Goal: Task Accomplishment & Management: Manage account settings

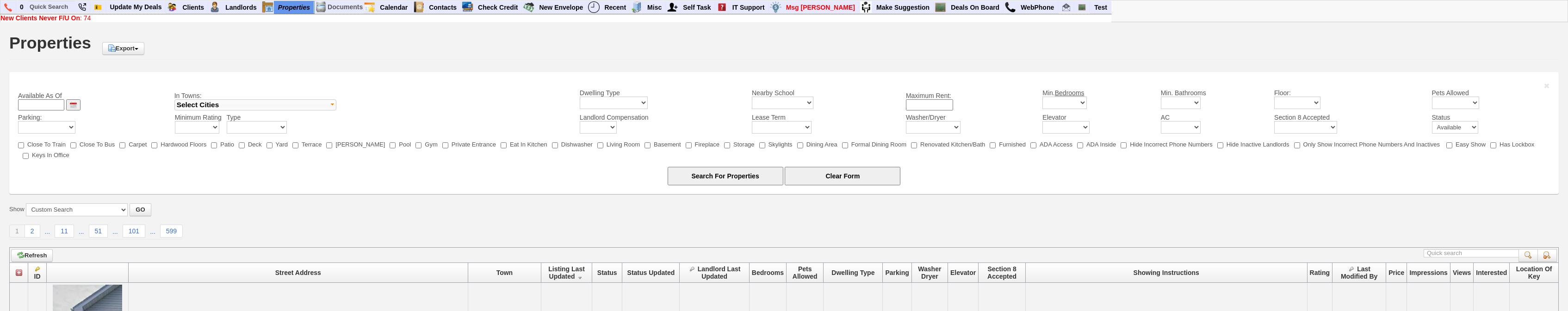
click at [483, 42] on div "Properties Export Export to Excel" at bounding box center [784, 45] width 1549 height 29
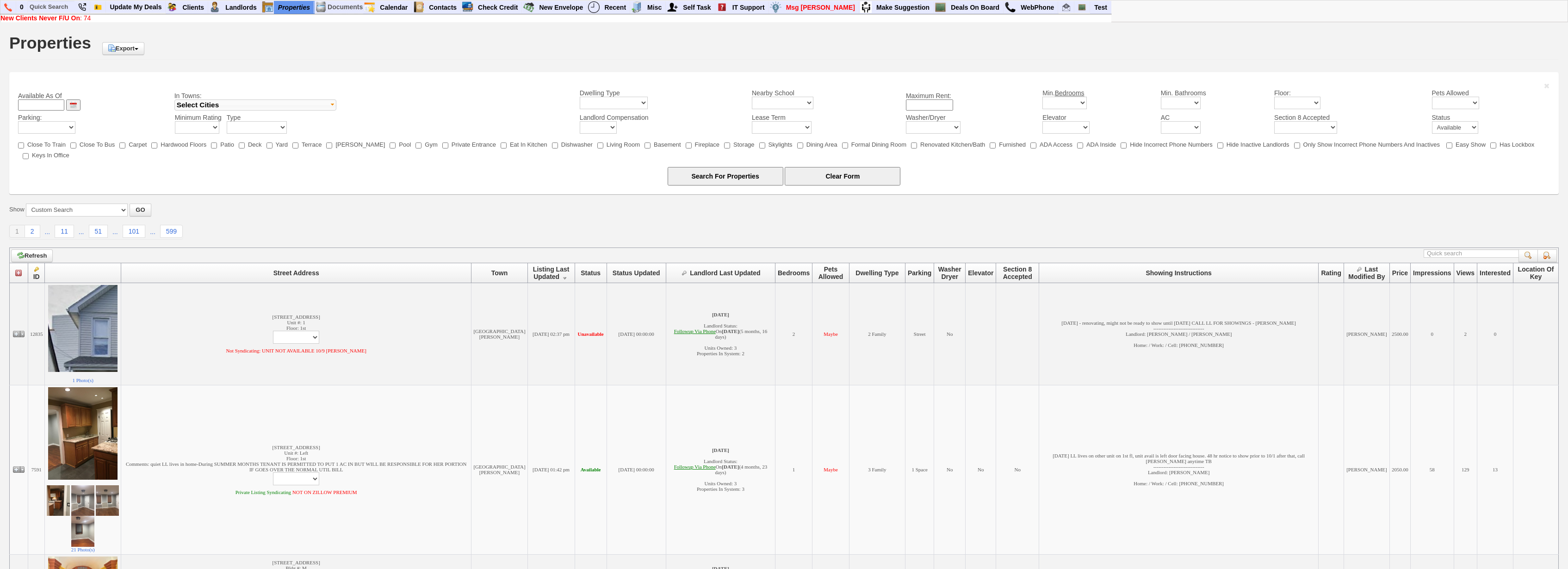
click at [417, 59] on div "Properties Export Export to Excel" at bounding box center [784, 45] width 1549 height 29
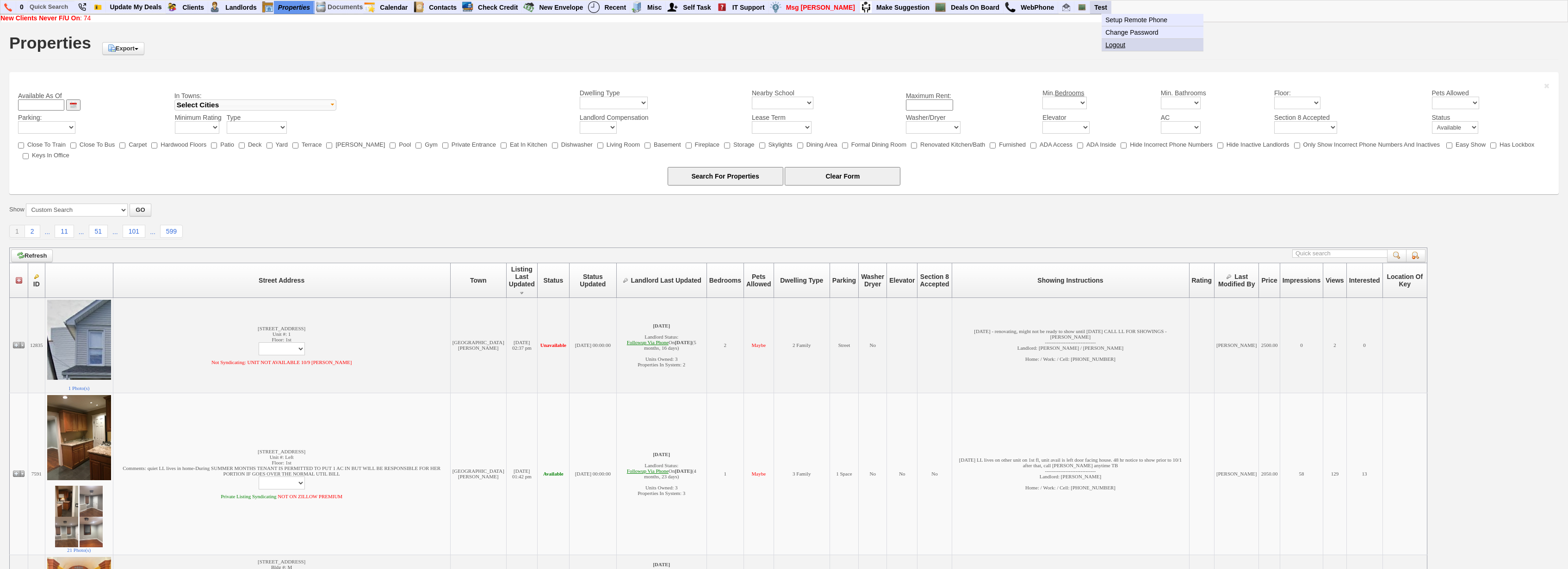
click at [1102, 43] on link "Logout" at bounding box center [1153, 45] width 102 height 12
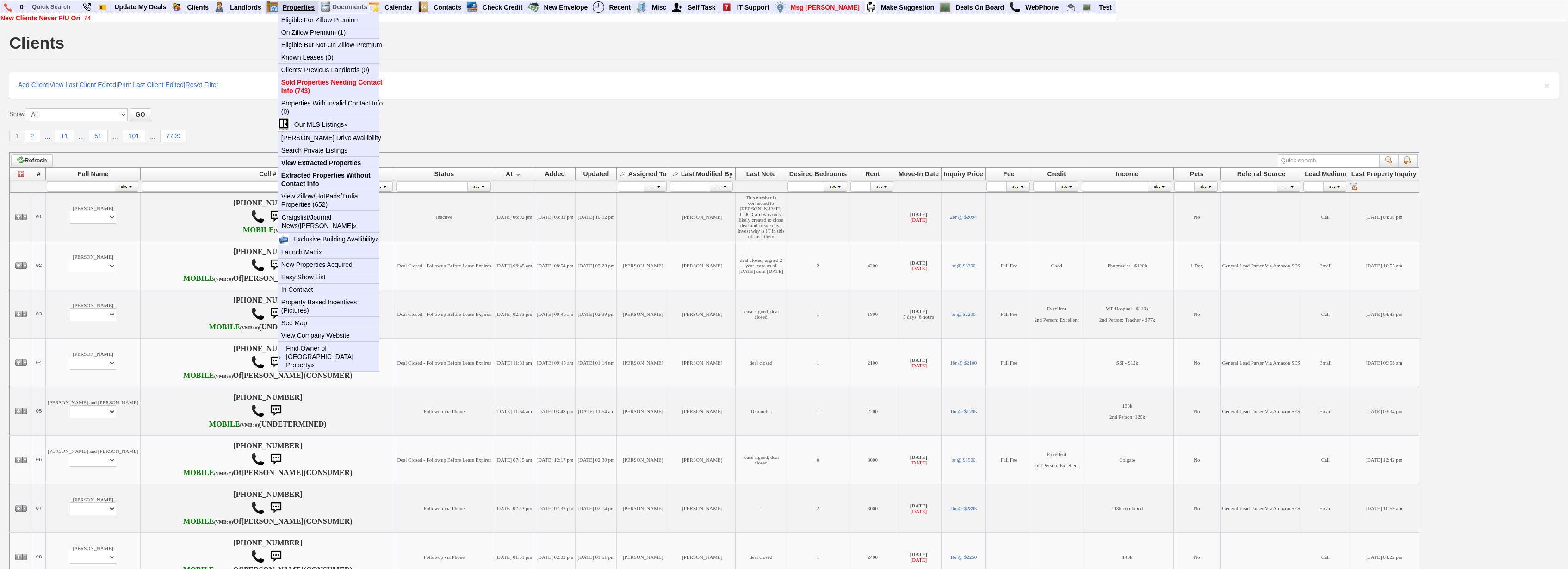
click at [303, 4] on link "Properties" at bounding box center [299, 7] width 40 height 12
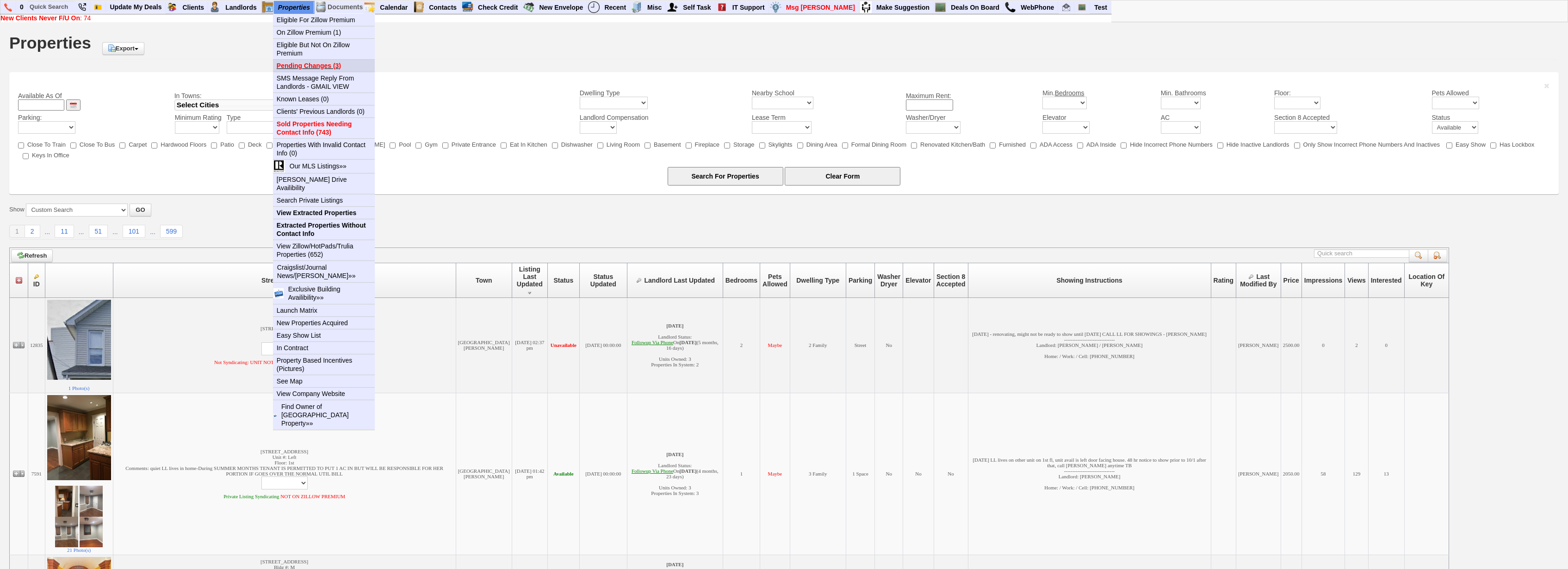
click at [308, 67] on b "Pending Changes (3)" at bounding box center [308, 65] width 64 height 7
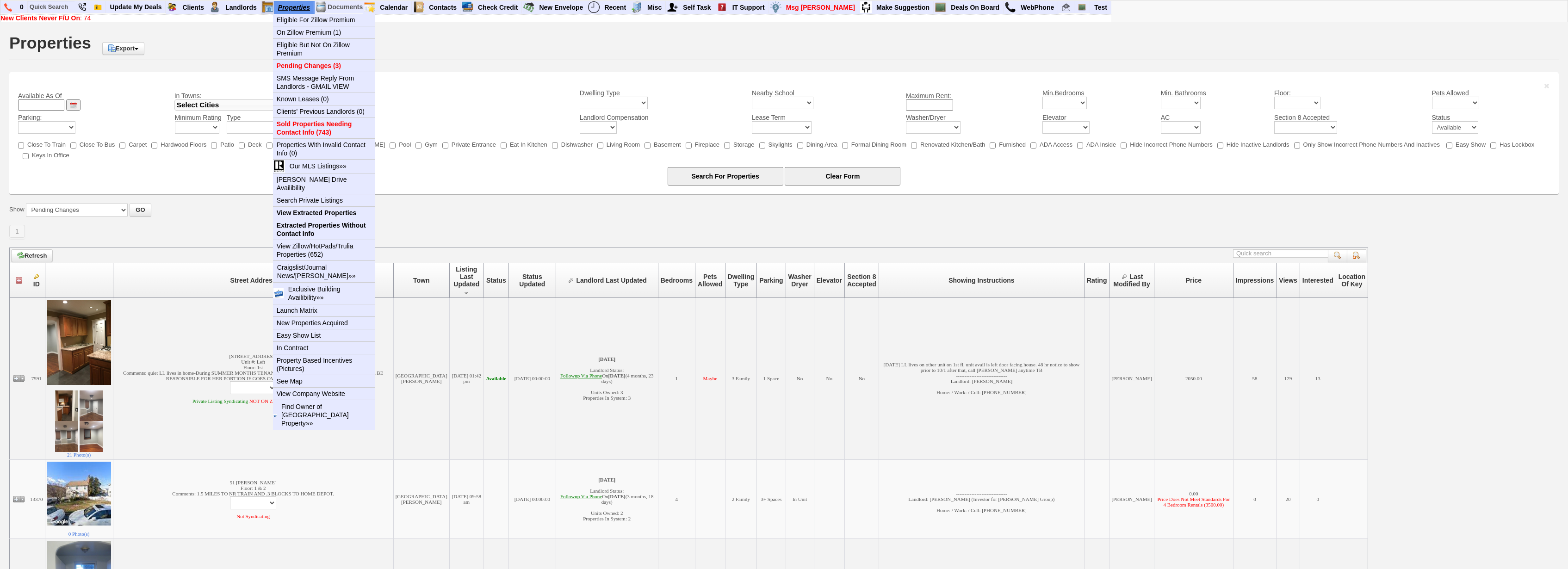
click at [285, 6] on link "Properties" at bounding box center [294, 7] width 40 height 12
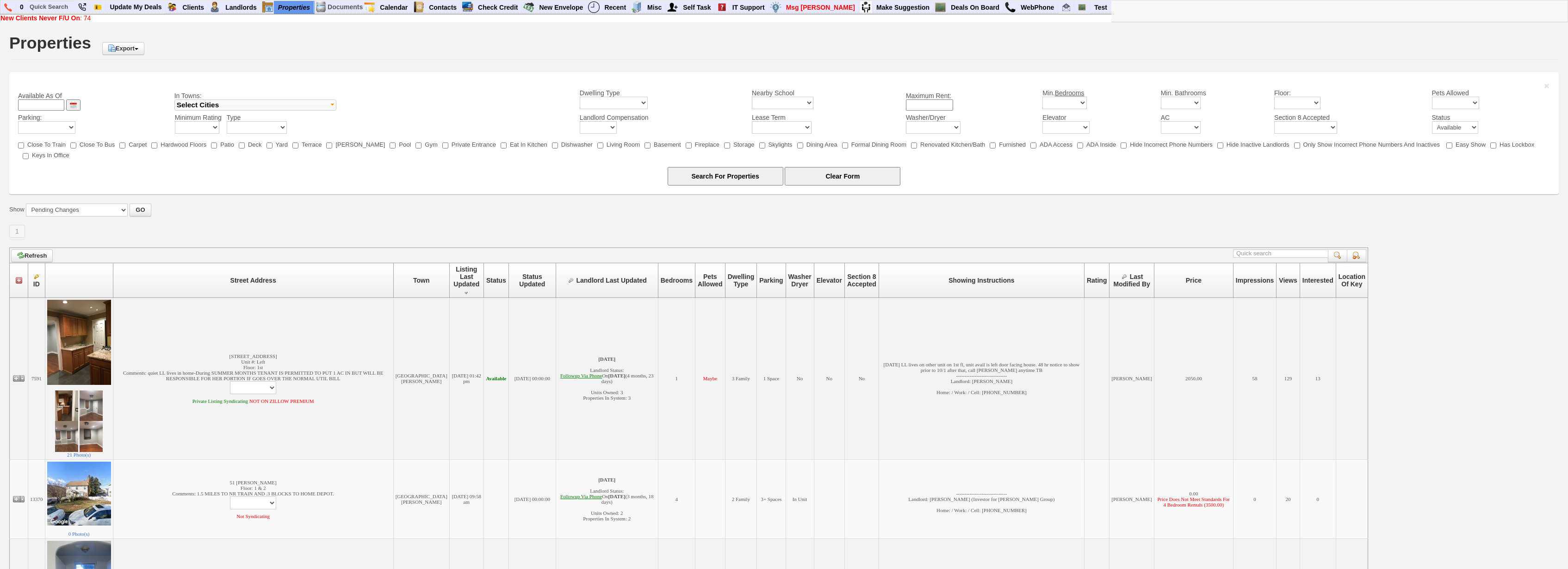
click at [560, 71] on div "Properties Export Export to Excel Available As Of In Towns: Fleetwood Pelham Ne…" at bounding box center [784, 407] width 1549 height 753
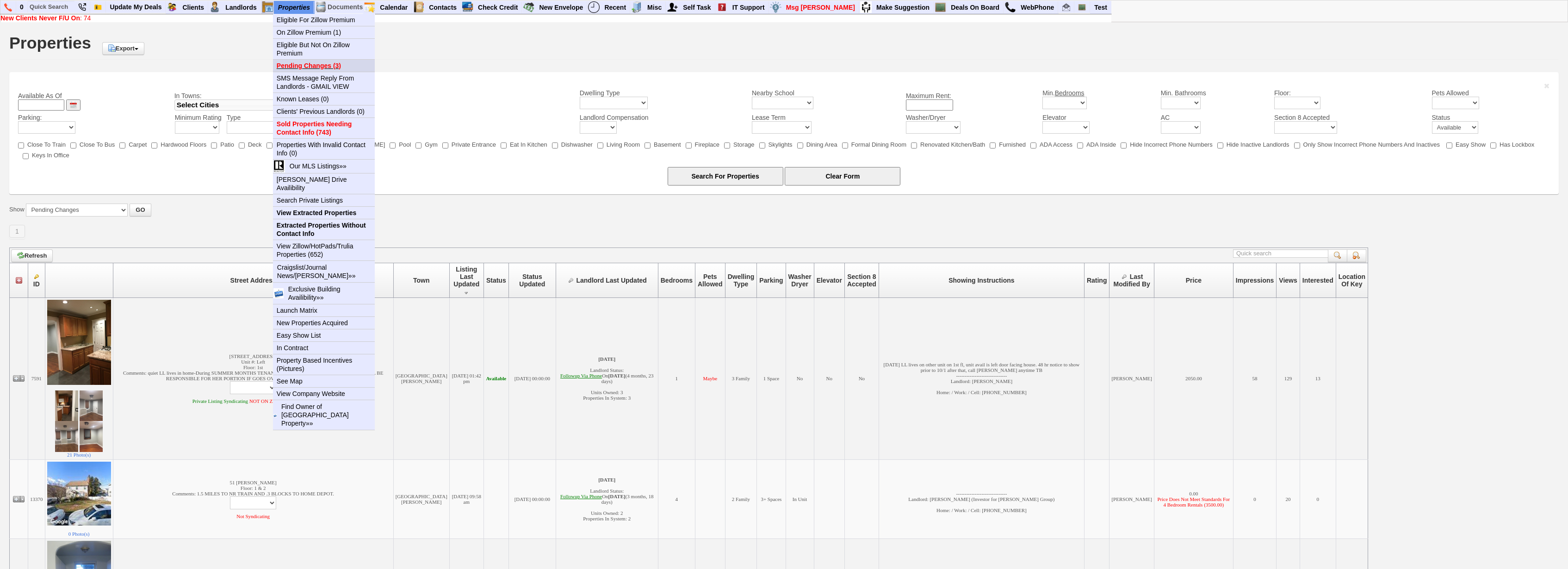
click at [309, 69] on b "Pending Changes (3)" at bounding box center [308, 65] width 64 height 7
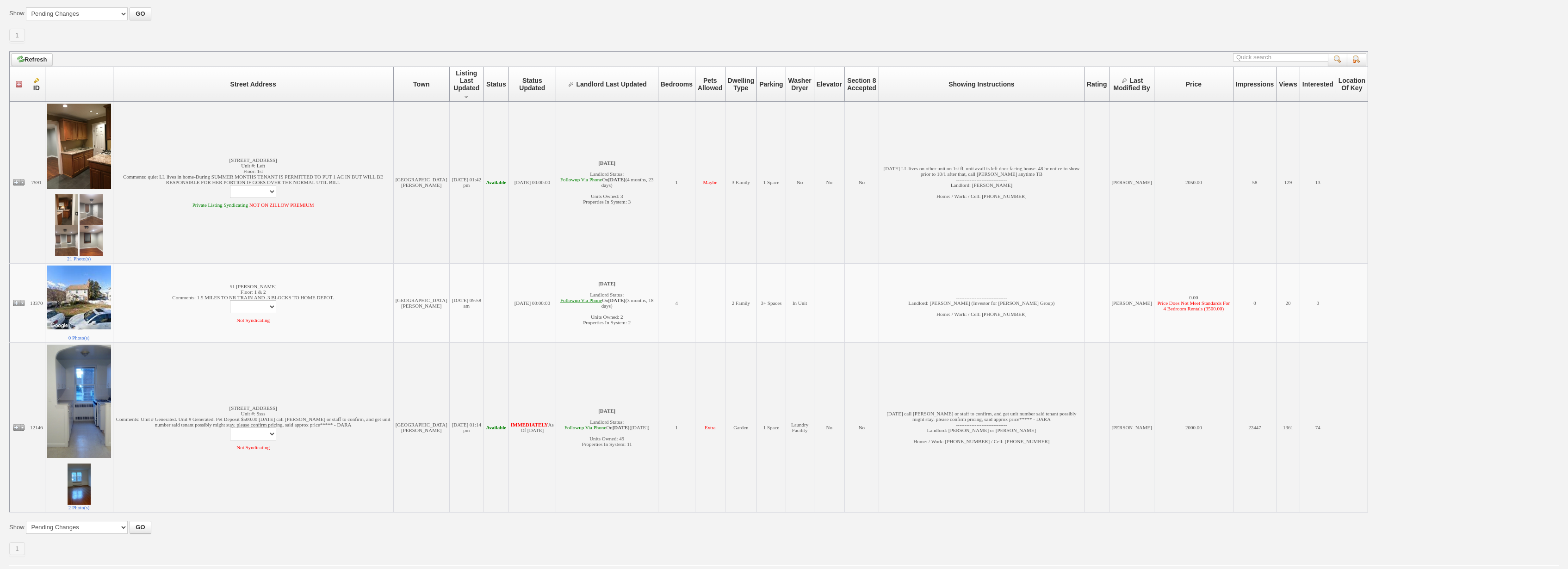
scroll to position [221, 0]
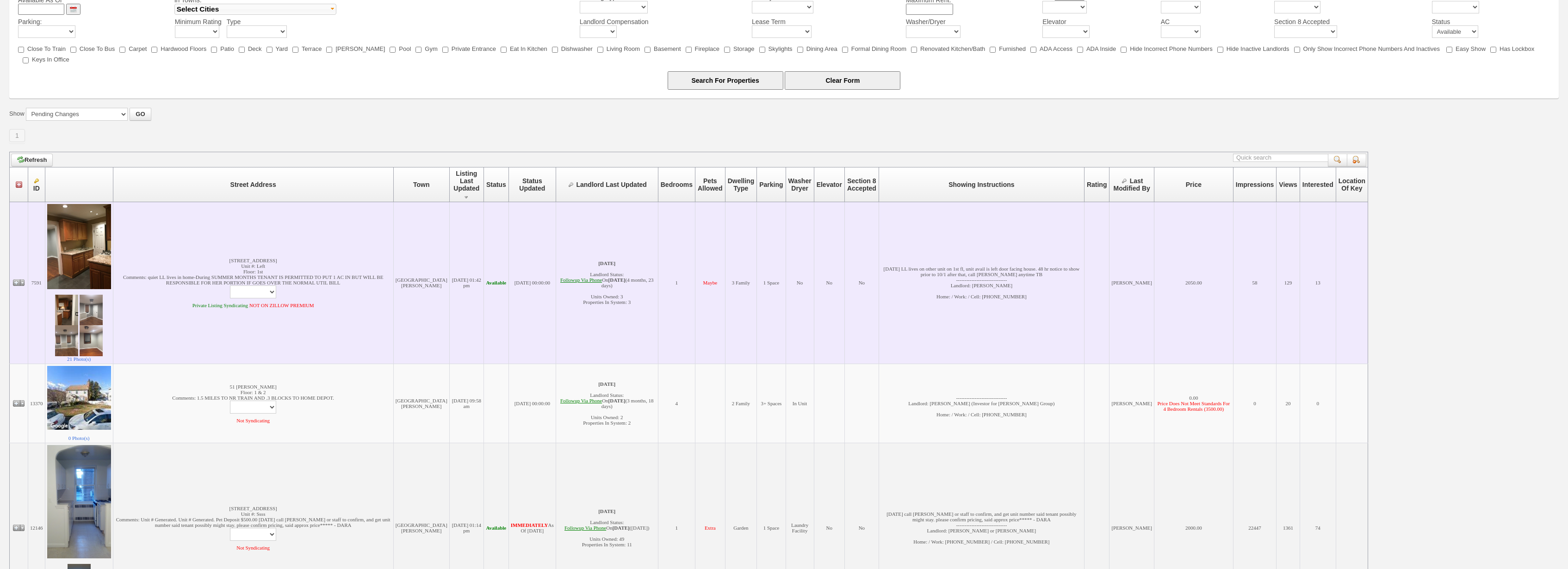
scroll to position [221, 0]
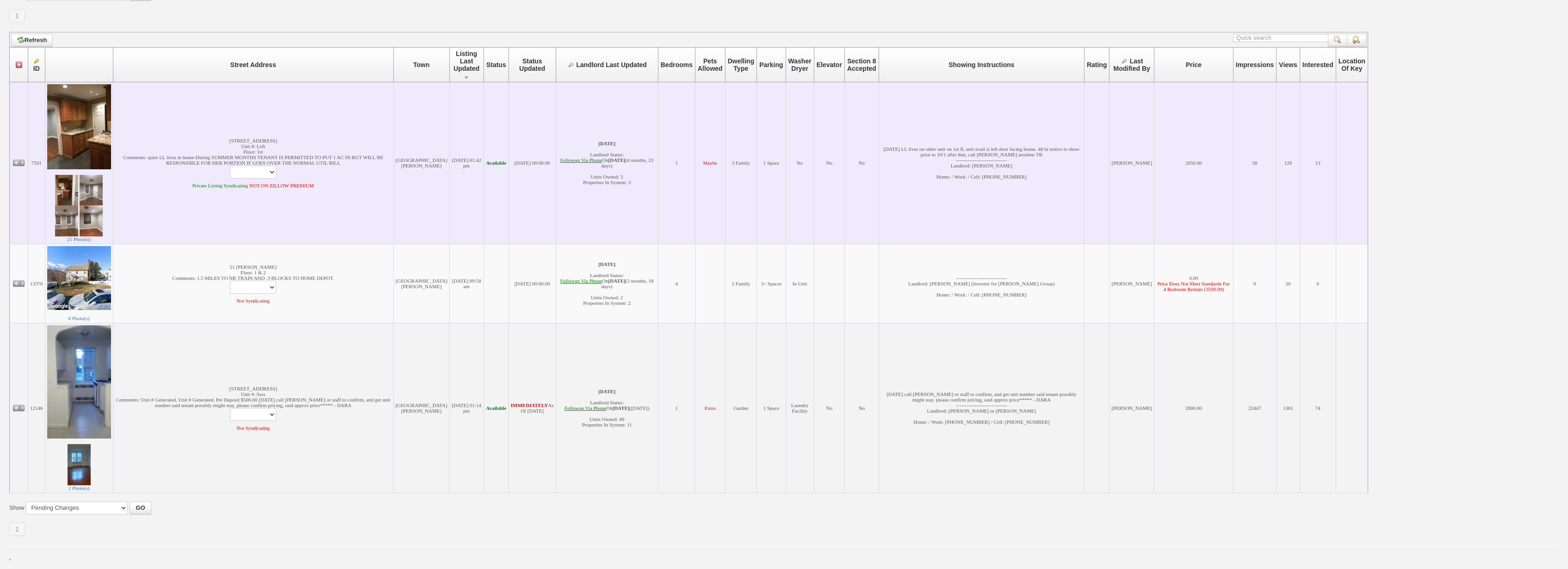
click at [258, 178] on td "15 North St Unit #: Left Floor: 1st Comments: quiet LL lives in home-During SUM…" at bounding box center [253, 163] width 280 height 163
click at [230, 165] on select "Edit Property Edit Landlord Property Profile Print Email Regarding Property -> …" at bounding box center [253, 172] width 46 height 13
select select "ChangeURL,/crm/custom/edit_property_form.php?redirect=%2Fcrm%2Ffind_properties.…"
click option "Edit Property" at bounding box center [0, 0] width 0 height 0
select select
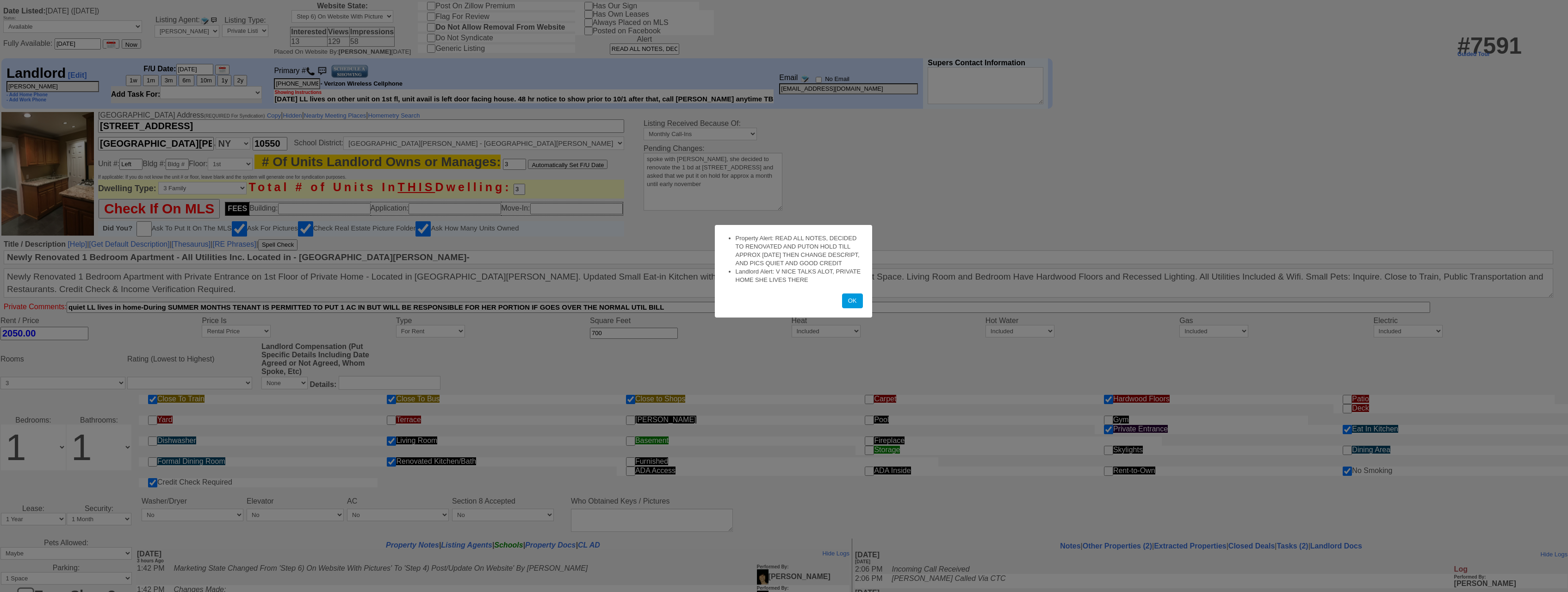
click at [851, 309] on form "Property Alert: READ ALL NOTES, DECIDED TO RENOVATED AND PUTON HOLD TILL APPROX…" at bounding box center [794, 271] width 157 height 93
click at [851, 306] on button "OK" at bounding box center [852, 301] width 21 height 15
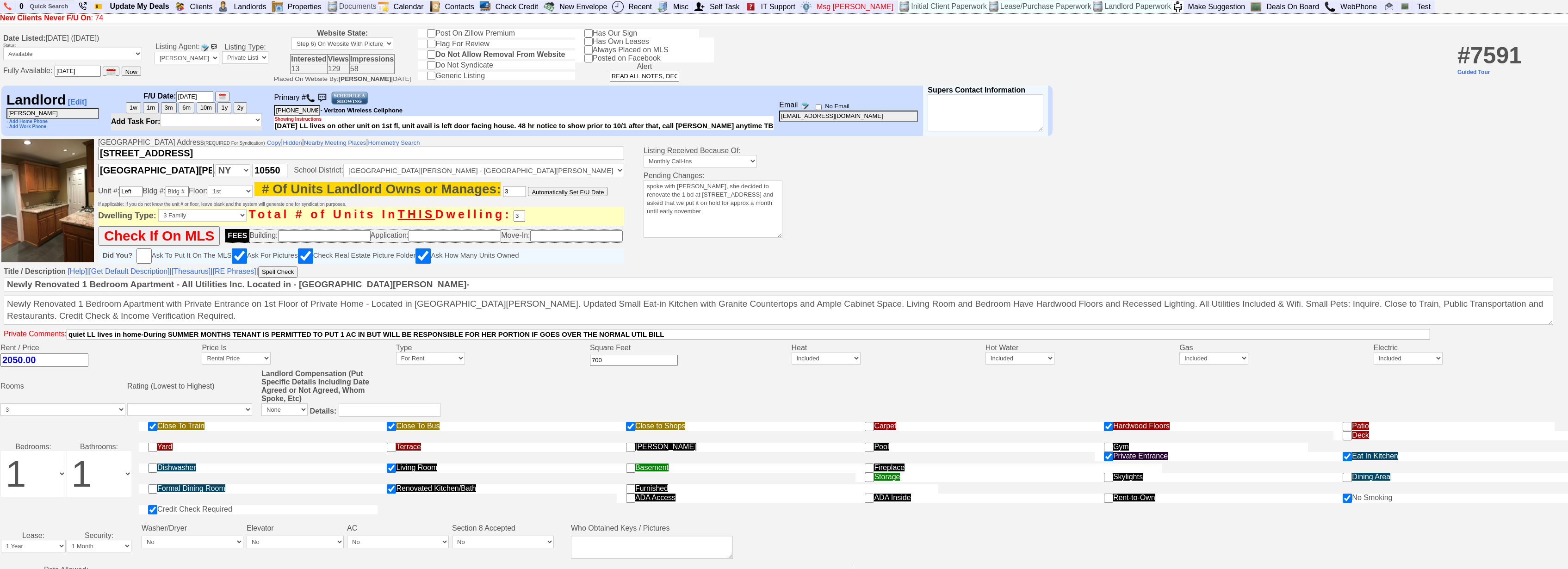
click at [1050, 113] on td "Landlord [Edit] Dina Perriello - Add Home Phone - Add Work Phone F/U Date: 03/0…" at bounding box center [784, 110] width 1568 height 53
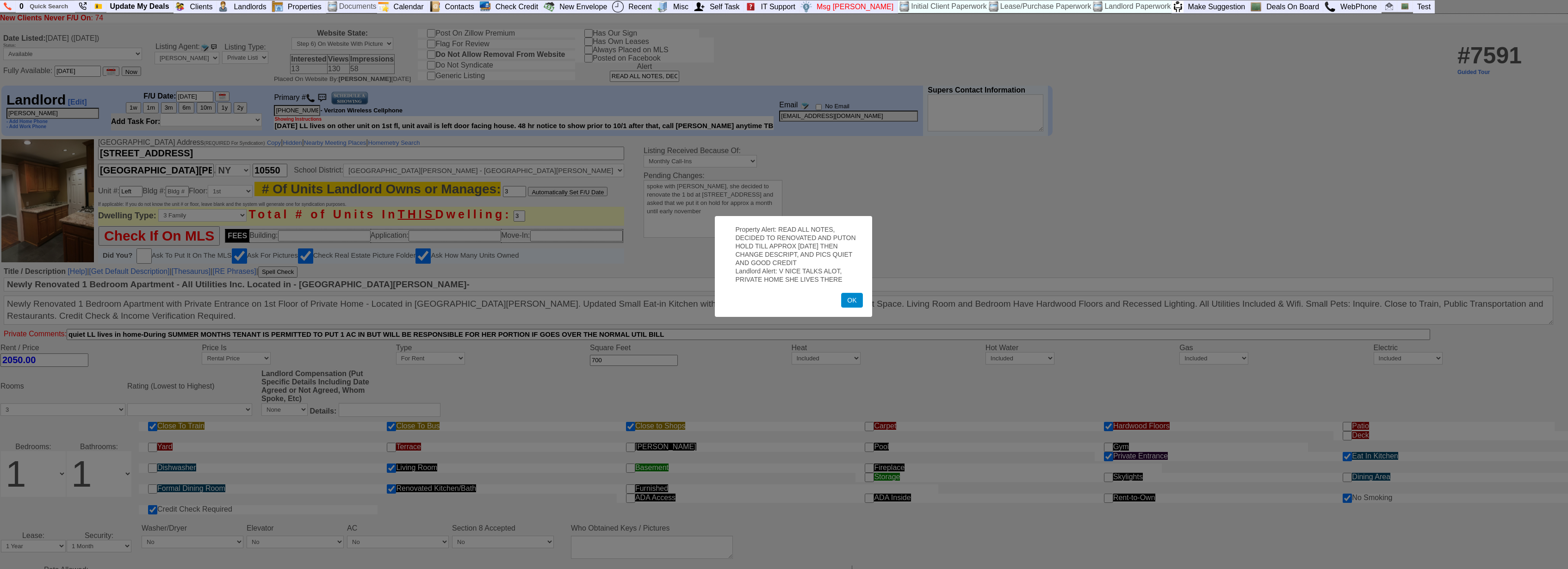
click at [852, 299] on button "OK" at bounding box center [852, 300] width 21 height 15
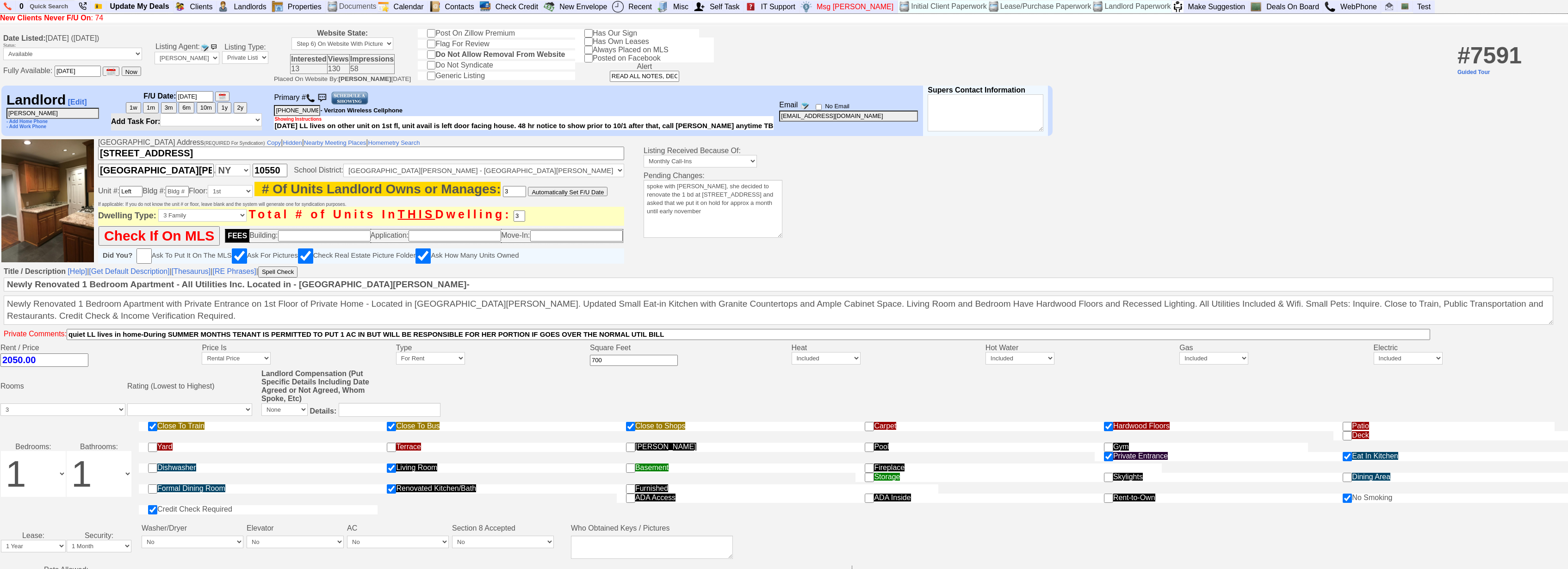
click at [1147, 79] on td "Date Listed: Thursday, September 18th, 2025 (20 days Ago) Status: Available Una…" at bounding box center [784, 56] width 1568 height 57
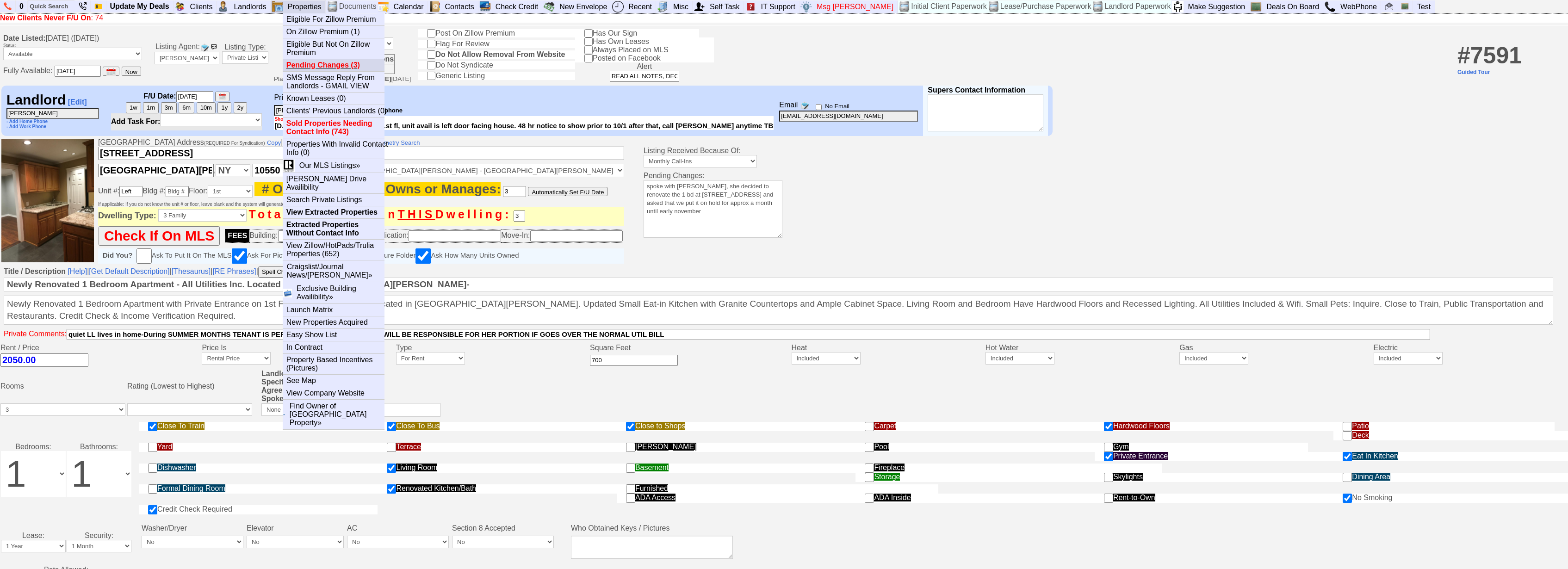
click at [328, 65] on b "Pending Changes (3)" at bounding box center [323, 65] width 73 height 8
